Goal: Check status: Check status

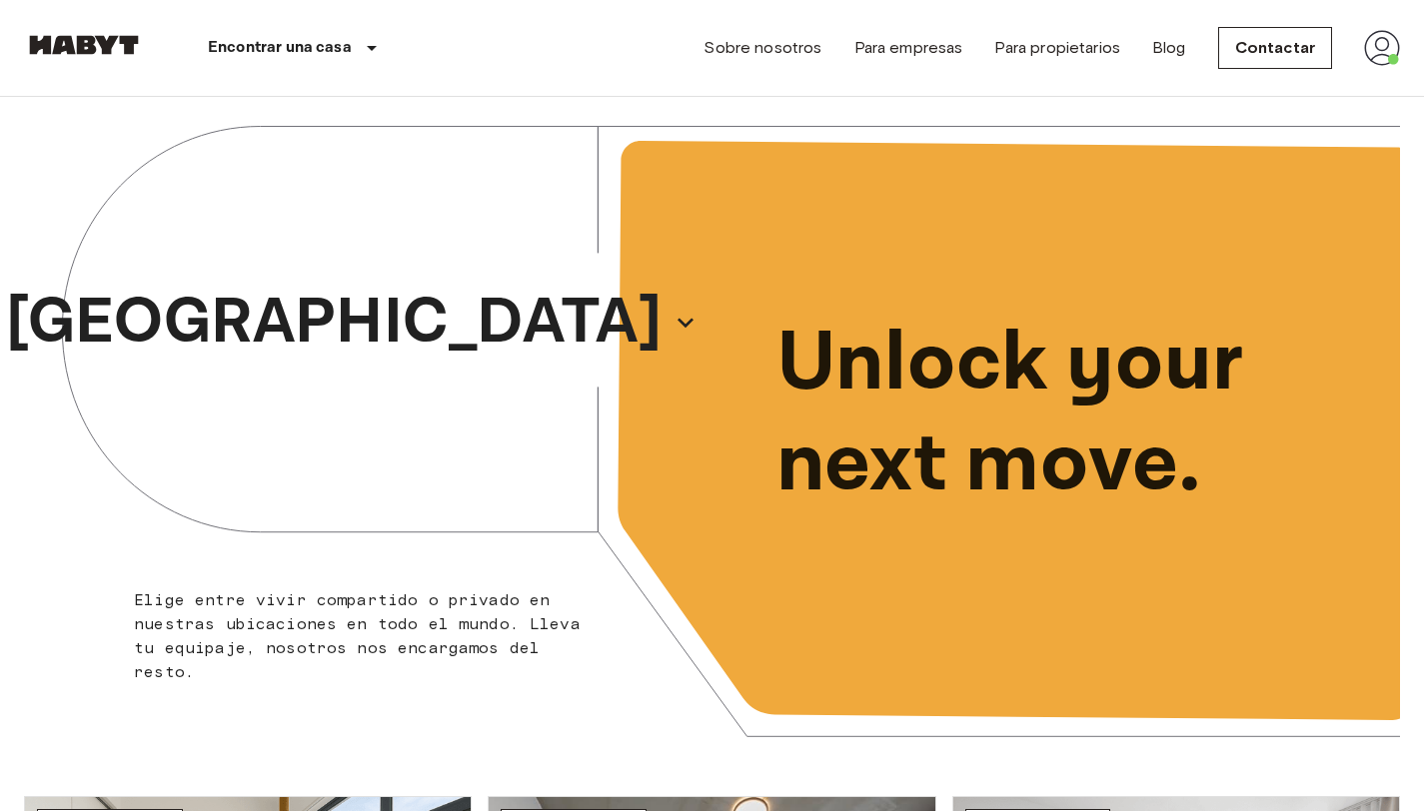
click at [1393, 64] on img at bounding box center [1382, 48] width 36 height 36
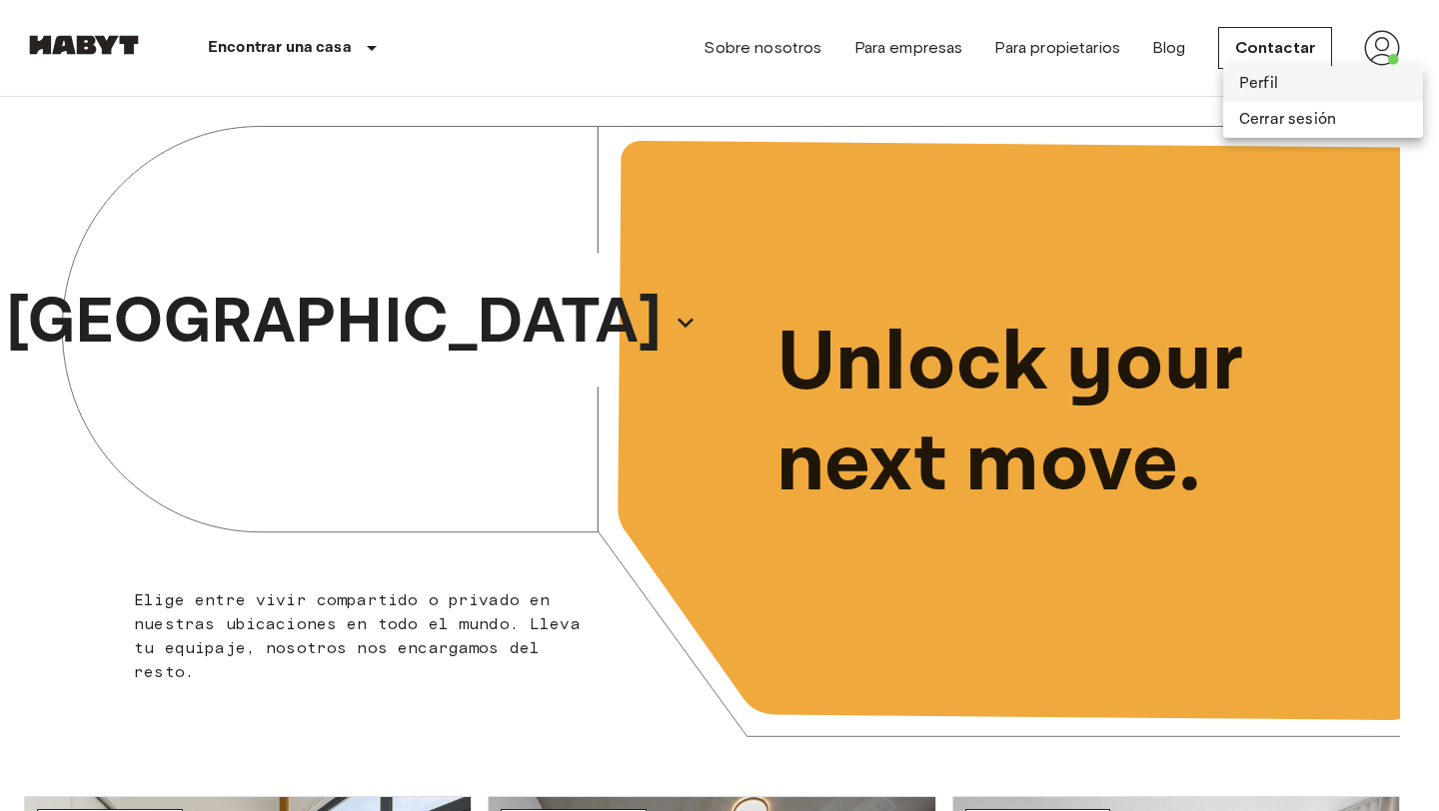
click at [1287, 76] on li "Perfil" at bounding box center [1323, 84] width 200 height 36
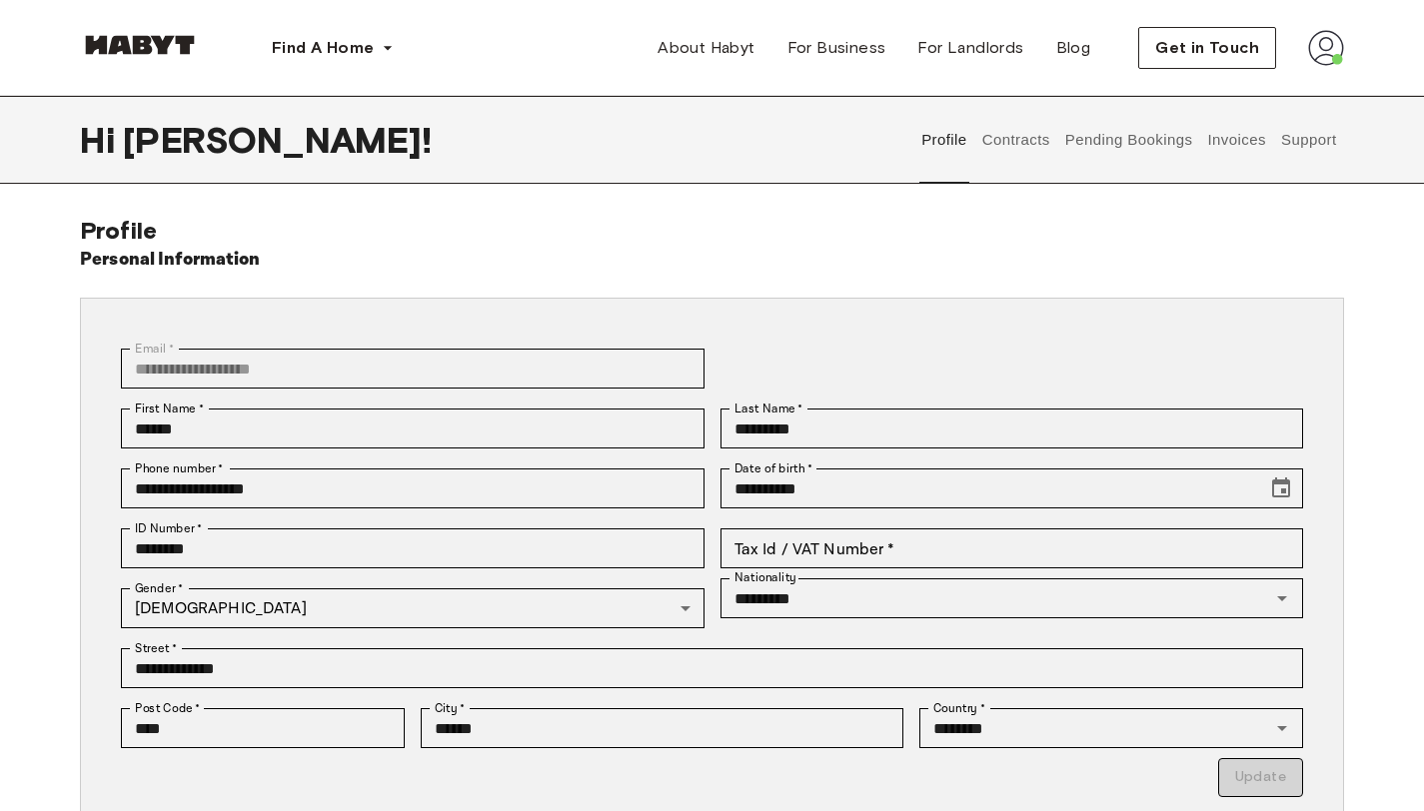
click at [1130, 151] on button "Pending Bookings" at bounding box center [1128, 140] width 133 height 88
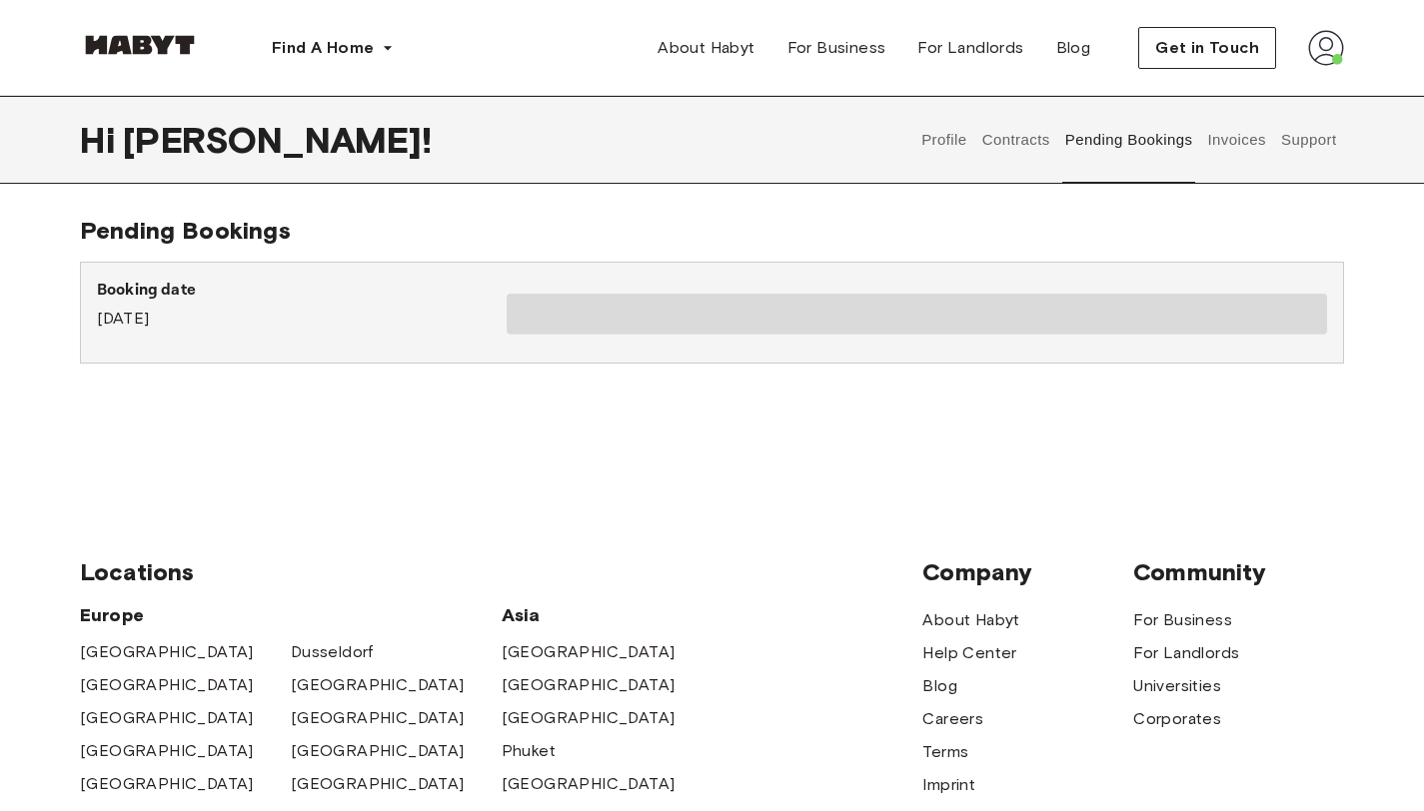
click at [1022, 130] on button "Contracts" at bounding box center [1015, 140] width 73 height 88
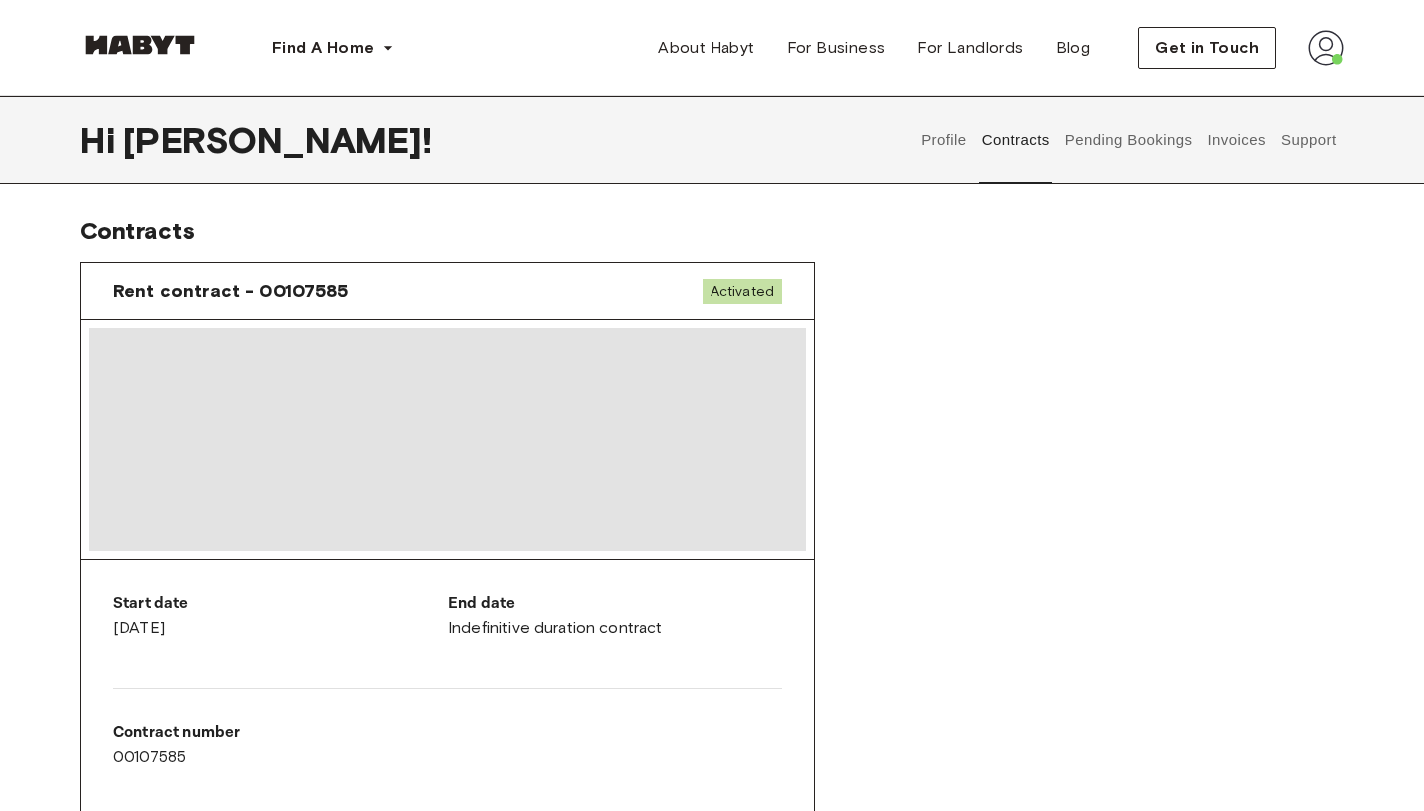
click at [1155, 127] on button "Pending Bookings" at bounding box center [1128, 140] width 133 height 88
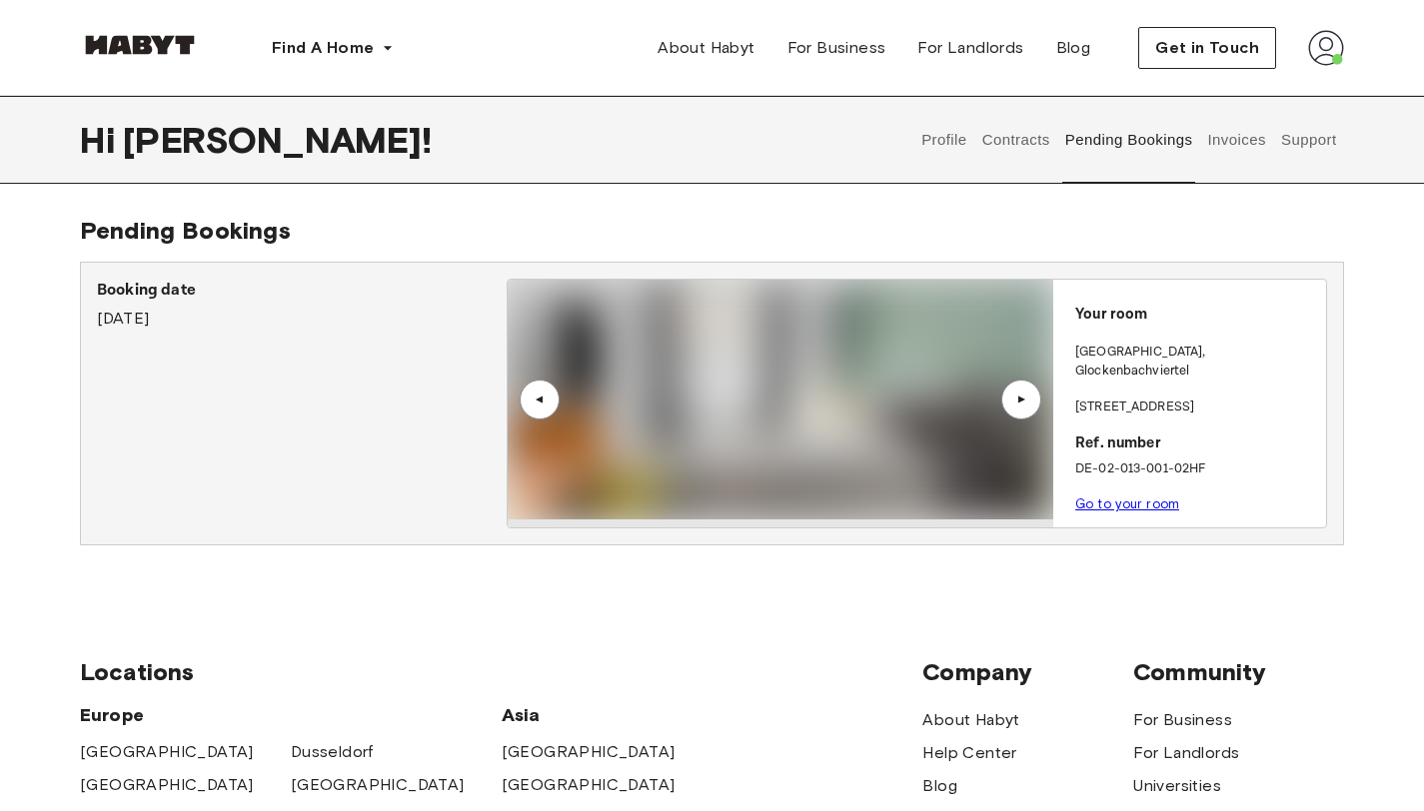
click at [1226, 152] on button "Invoices" at bounding box center [1236, 140] width 63 height 88
